Goal: Communication & Community: Share content

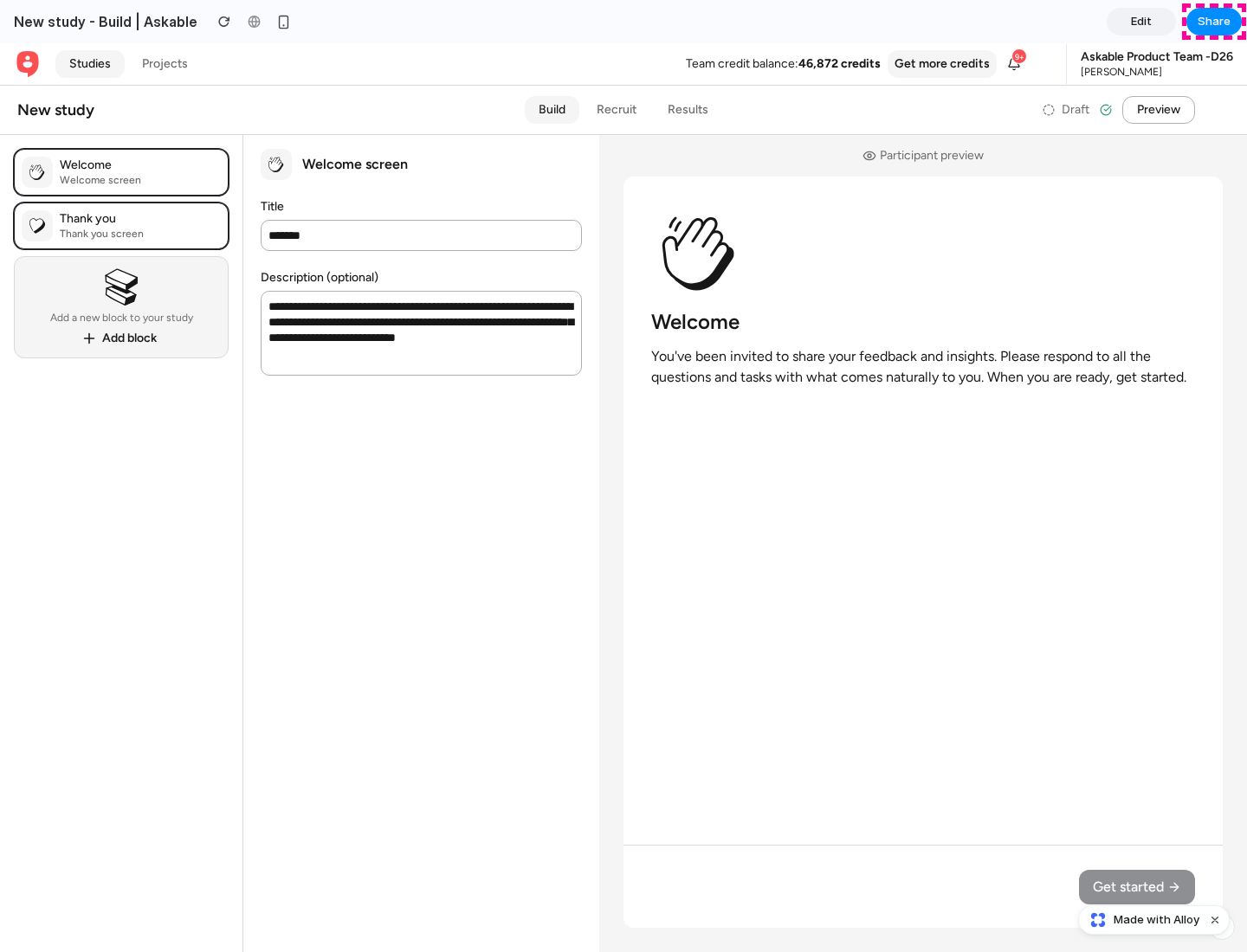
click at [1213, 22] on span "Share" at bounding box center [1213, 22] width 33 height 18
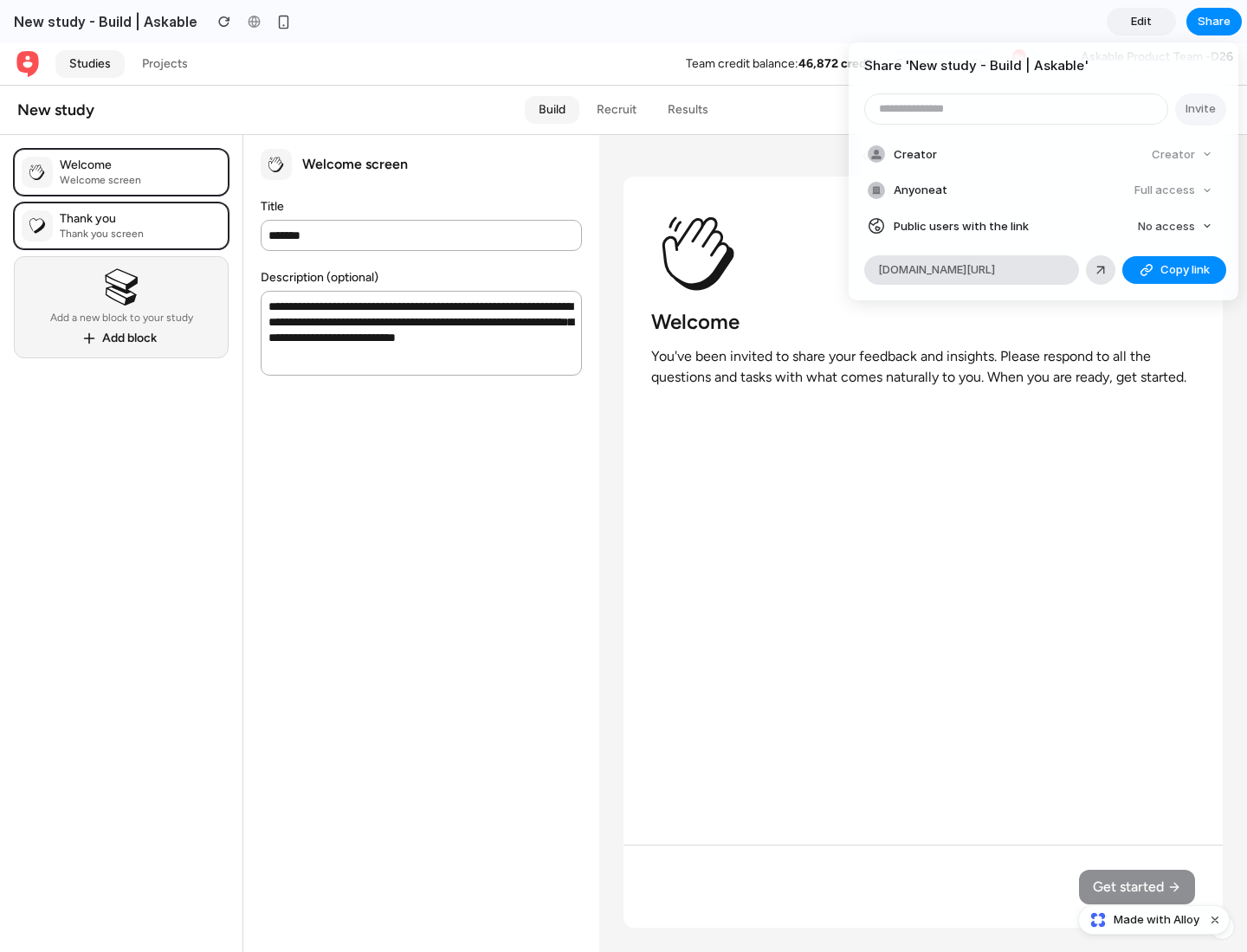
click at [1174, 270] on span "Copy link" at bounding box center [1185, 270] width 49 height 18
click at [1155, 919] on div "Share ' New study - Build | Askable ' Invite Creator Creator Anyone at Full acc…" at bounding box center [623, 476] width 1247 height 952
